Goal: Find specific page/section: Find specific page/section

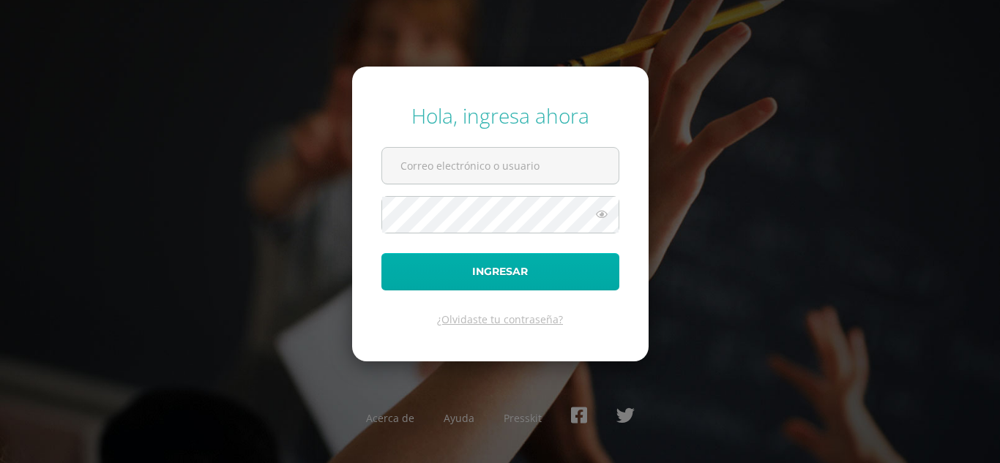
type input "[PERSON_NAME][EMAIL_ADDRESS][PERSON_NAME][DOMAIN_NAME]"
click at [513, 274] on button "Ingresar" at bounding box center [500, 271] width 238 height 37
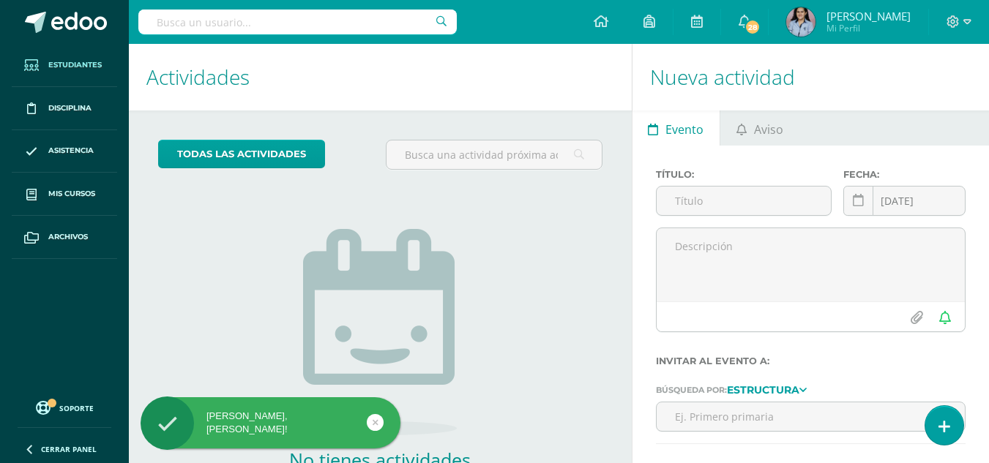
click at [97, 72] on link "Estudiantes" at bounding box center [64, 65] width 105 height 43
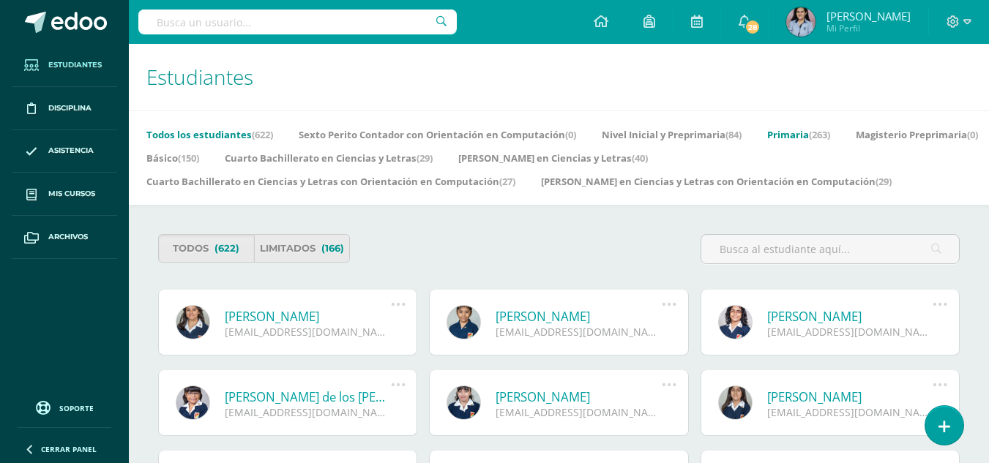
click at [799, 130] on link "Primaria (263)" at bounding box center [798, 134] width 63 height 23
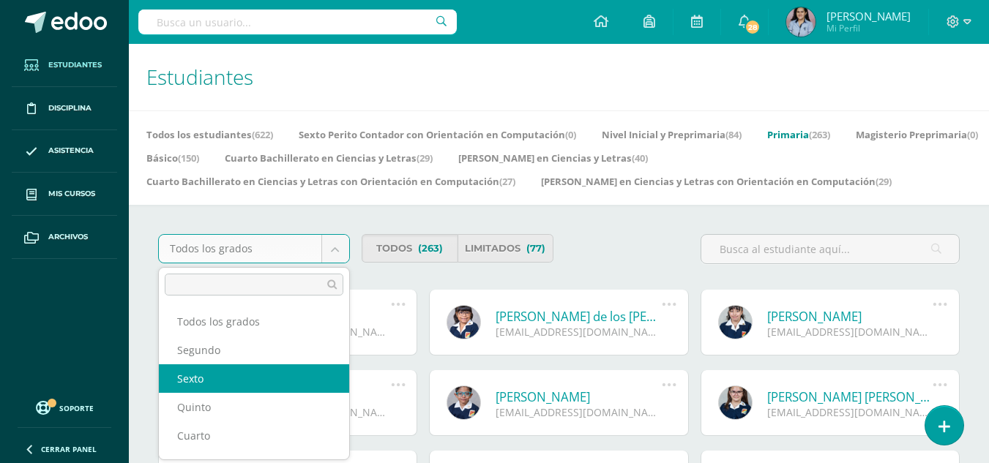
select select "91"
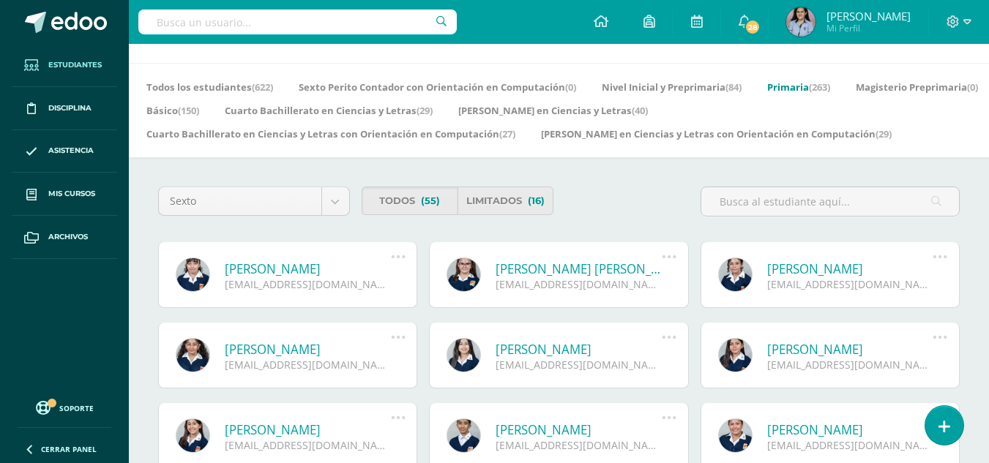
scroll to position [73, 0]
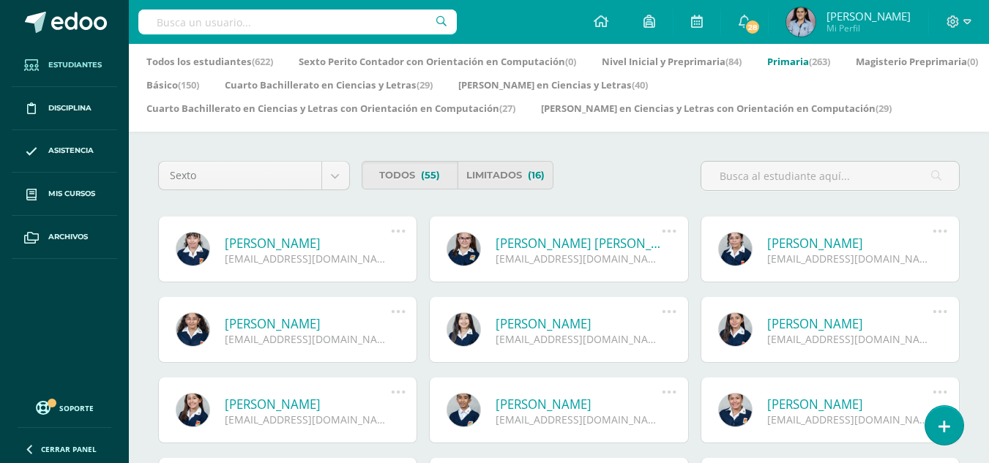
click at [736, 332] on link at bounding box center [735, 330] width 34 height 34
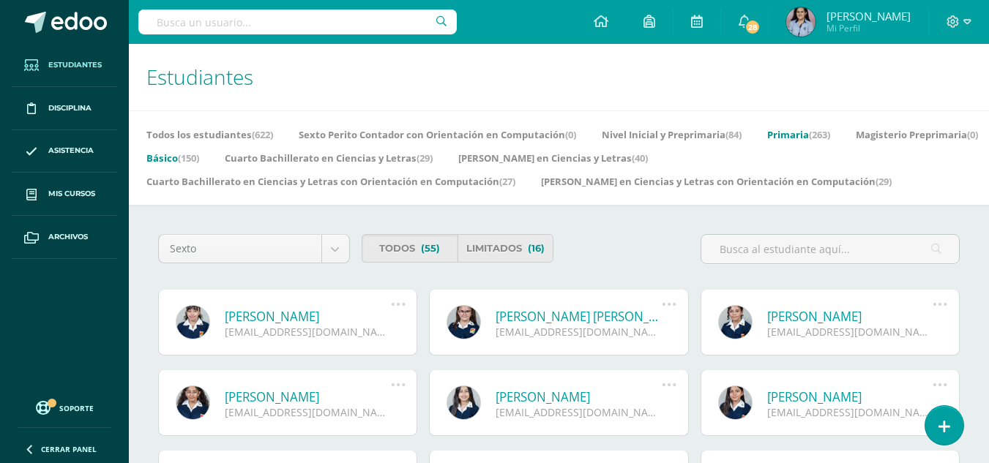
click at [199, 154] on link "Básico (150)" at bounding box center [172, 157] width 53 height 23
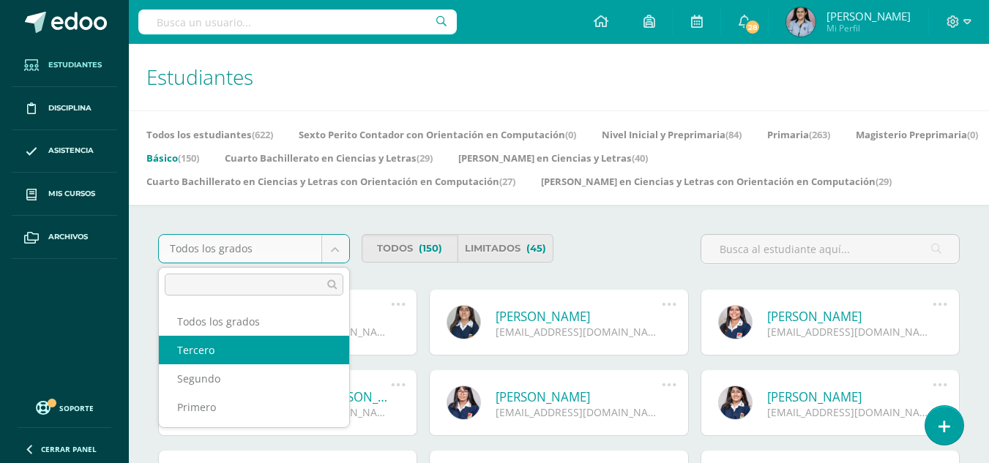
select select "94"
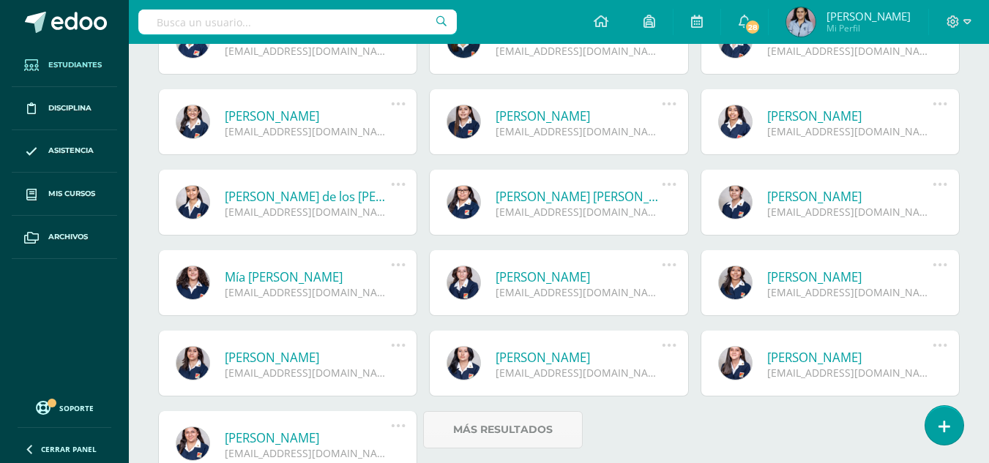
scroll to position [1020, 0]
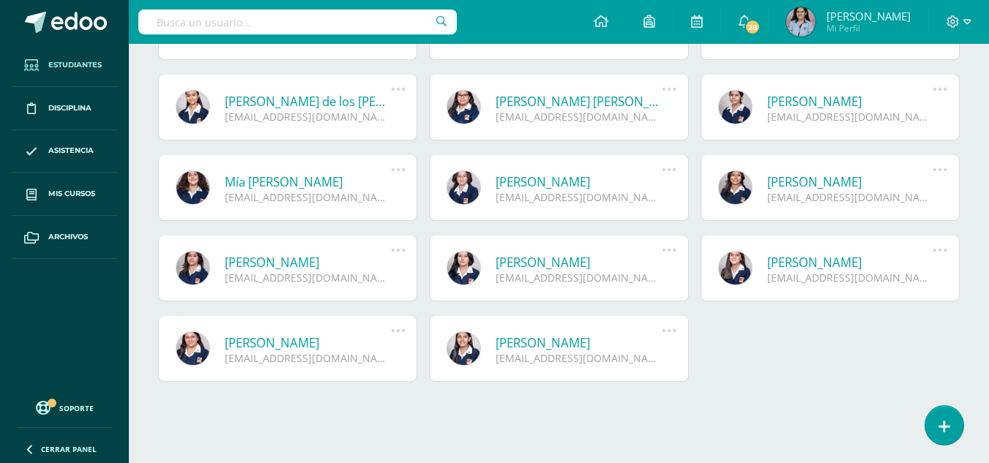
click at [458, 269] on link at bounding box center [463, 268] width 34 height 34
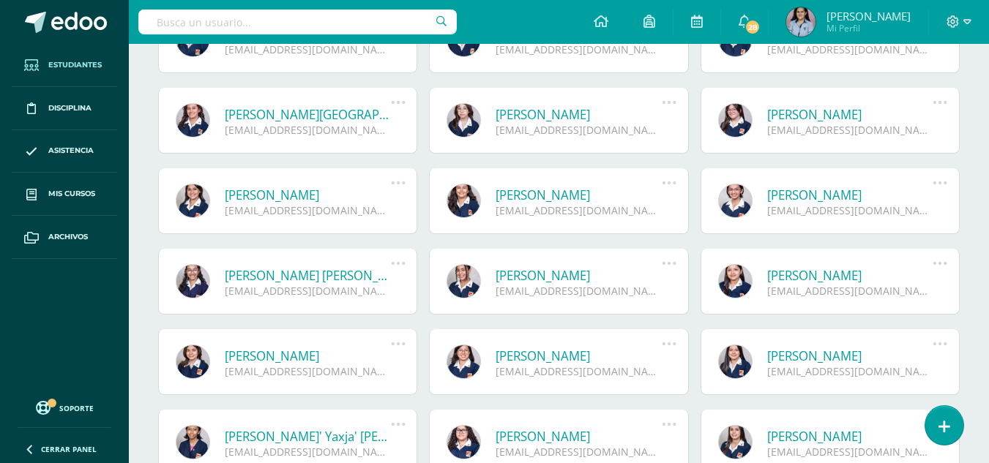
scroll to position [362, 0]
